Goal: Navigation & Orientation: Find specific page/section

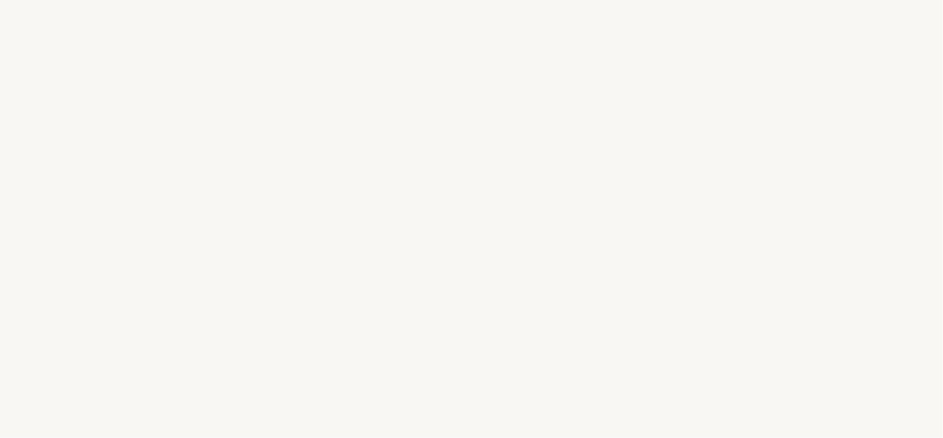
select select "US"
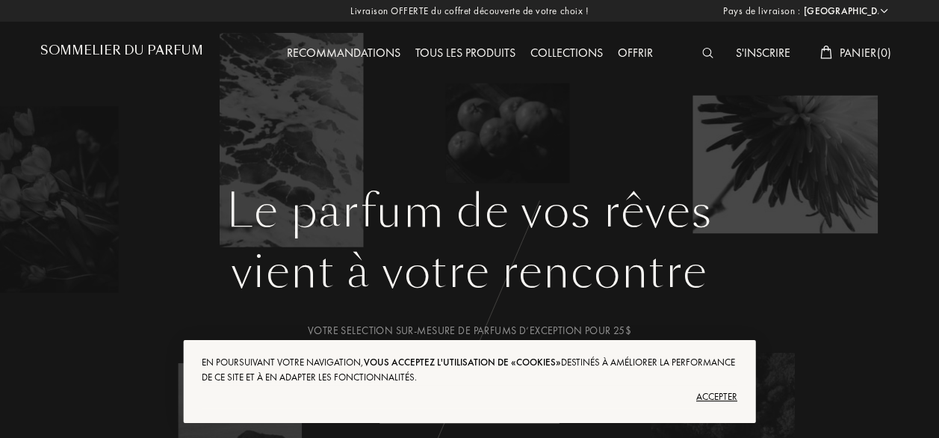
click at [705, 397] on div "Accepter" at bounding box center [470, 397] width 536 height 24
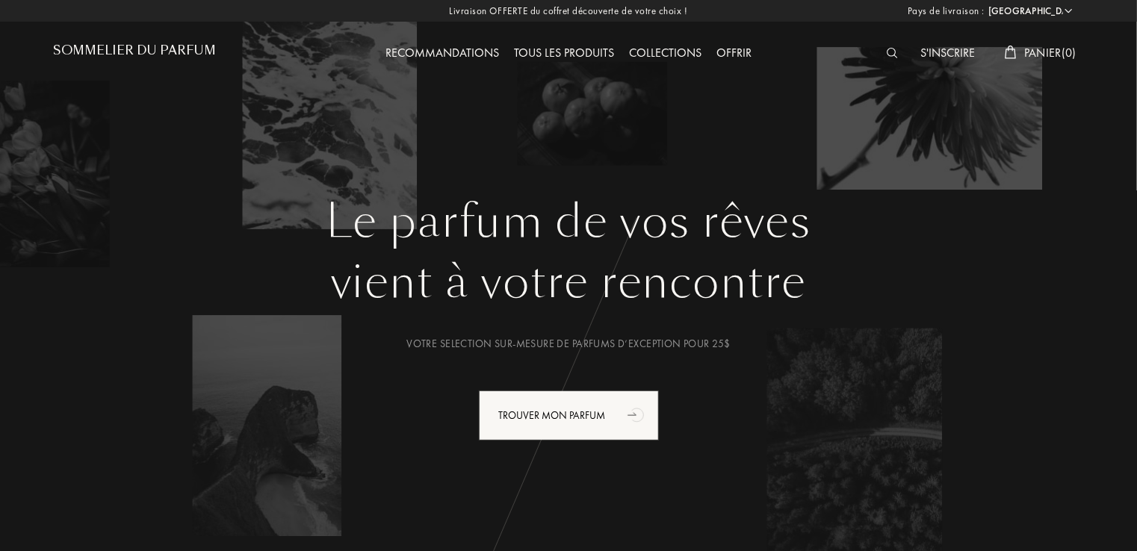
click at [578, 50] on div "Tous les produits" at bounding box center [564, 53] width 115 height 19
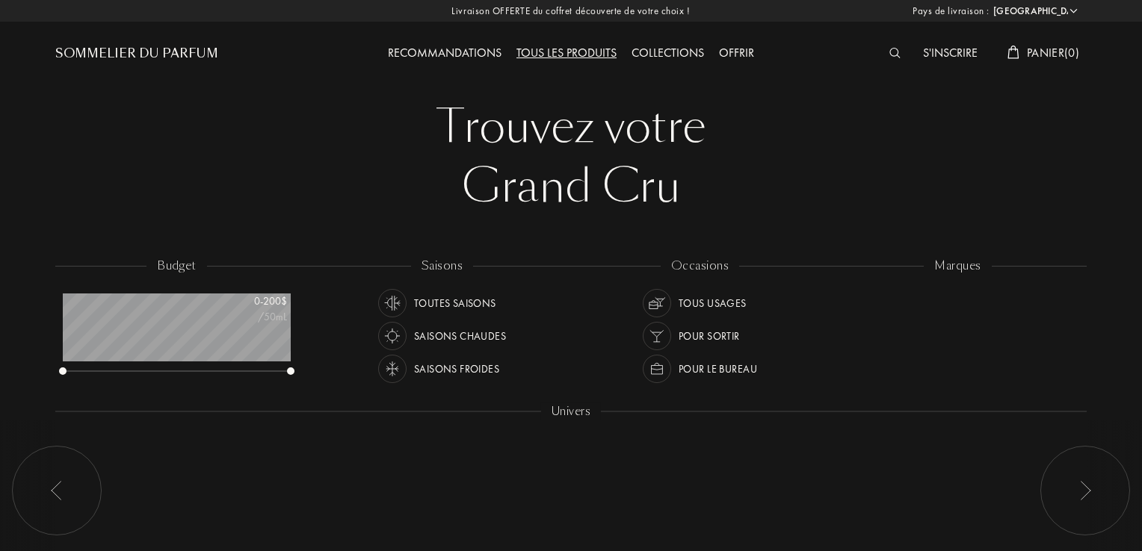
select select "US"
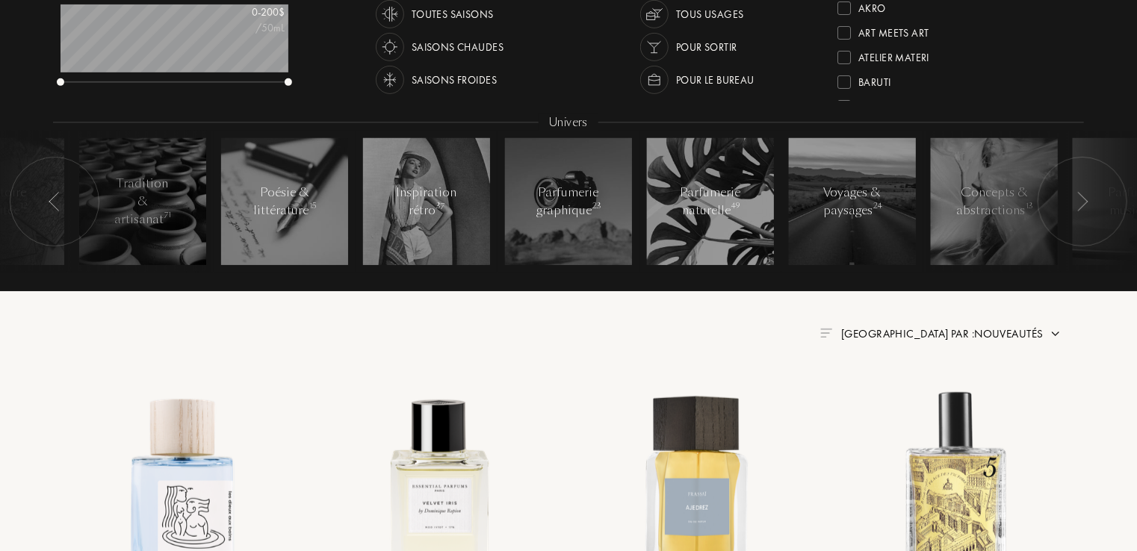
scroll to position [299, 0]
